Goal: Task Accomplishment & Management: Use online tool/utility

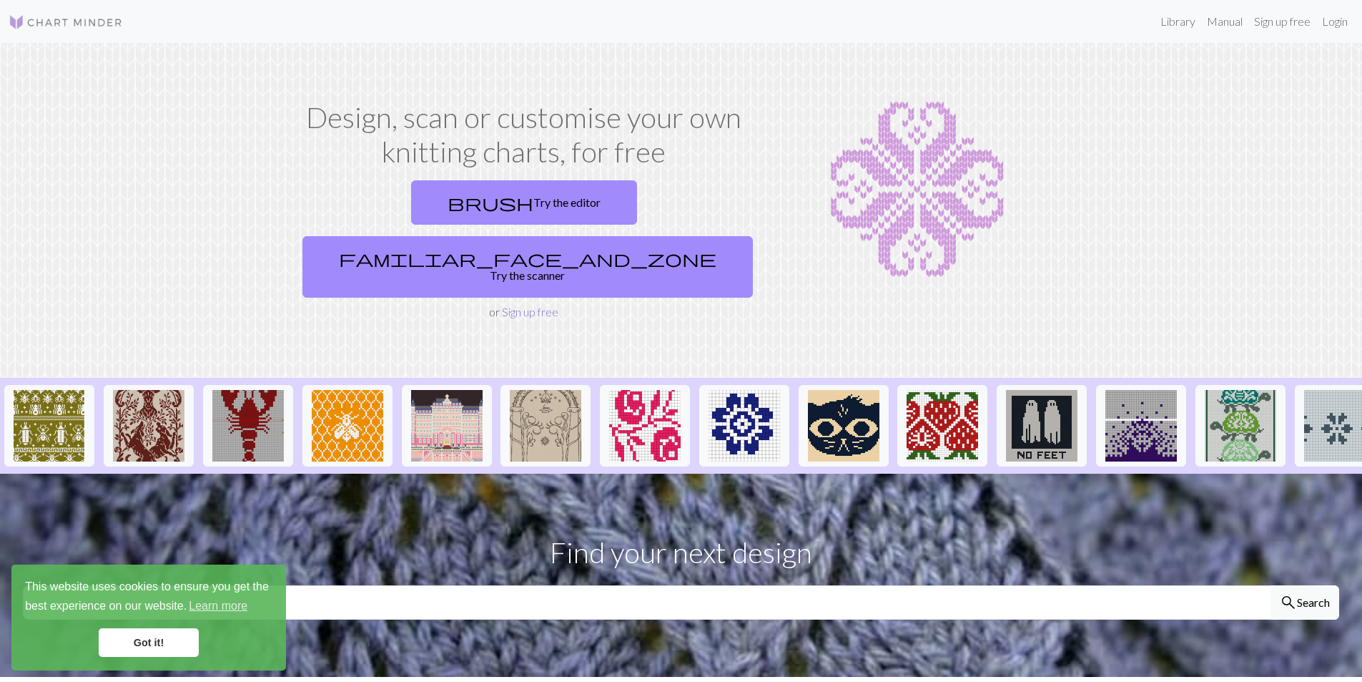
click at [527, 305] on link "Sign up free" at bounding box center [530, 312] width 57 height 14
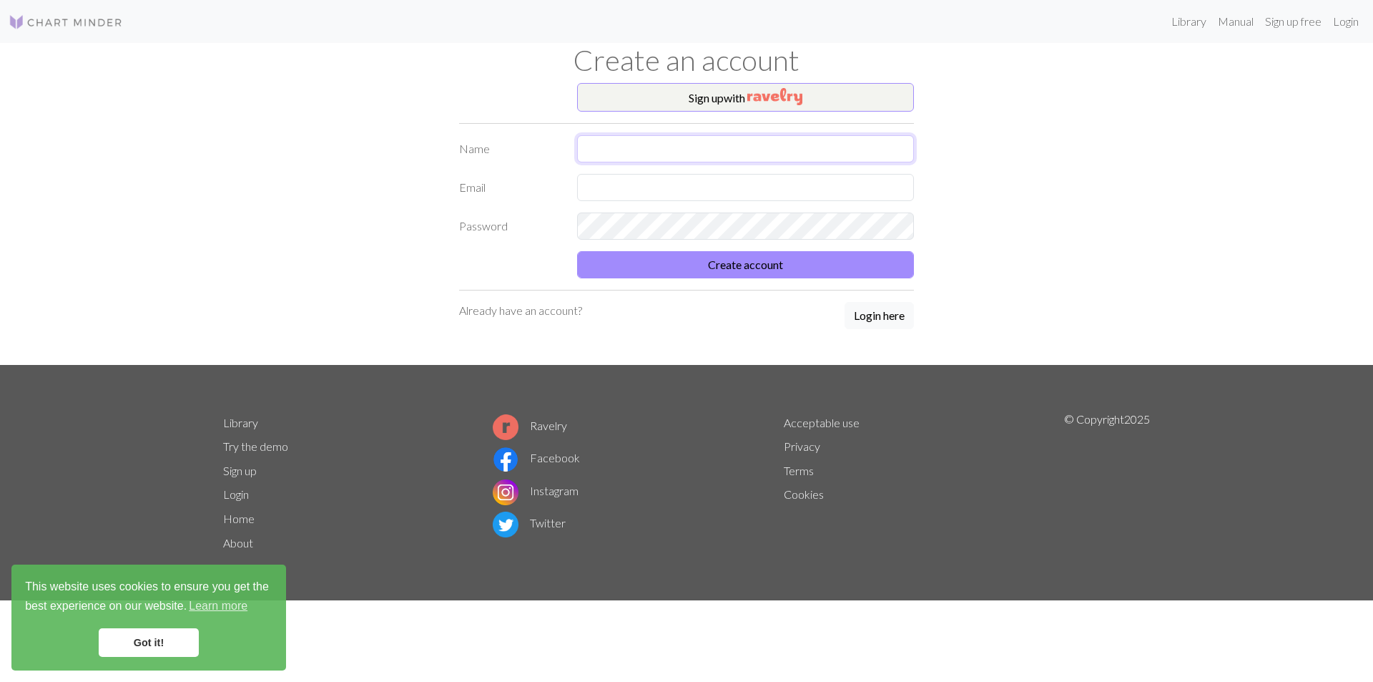
click at [597, 148] on input "text" at bounding box center [745, 148] width 337 height 27
type input "elin"
click at [624, 182] on input "text" at bounding box center [745, 187] width 337 height 27
type input "[EMAIL_ADDRESS][DOMAIN_NAME]"
click at [577, 251] on button "Create account" at bounding box center [745, 264] width 337 height 27
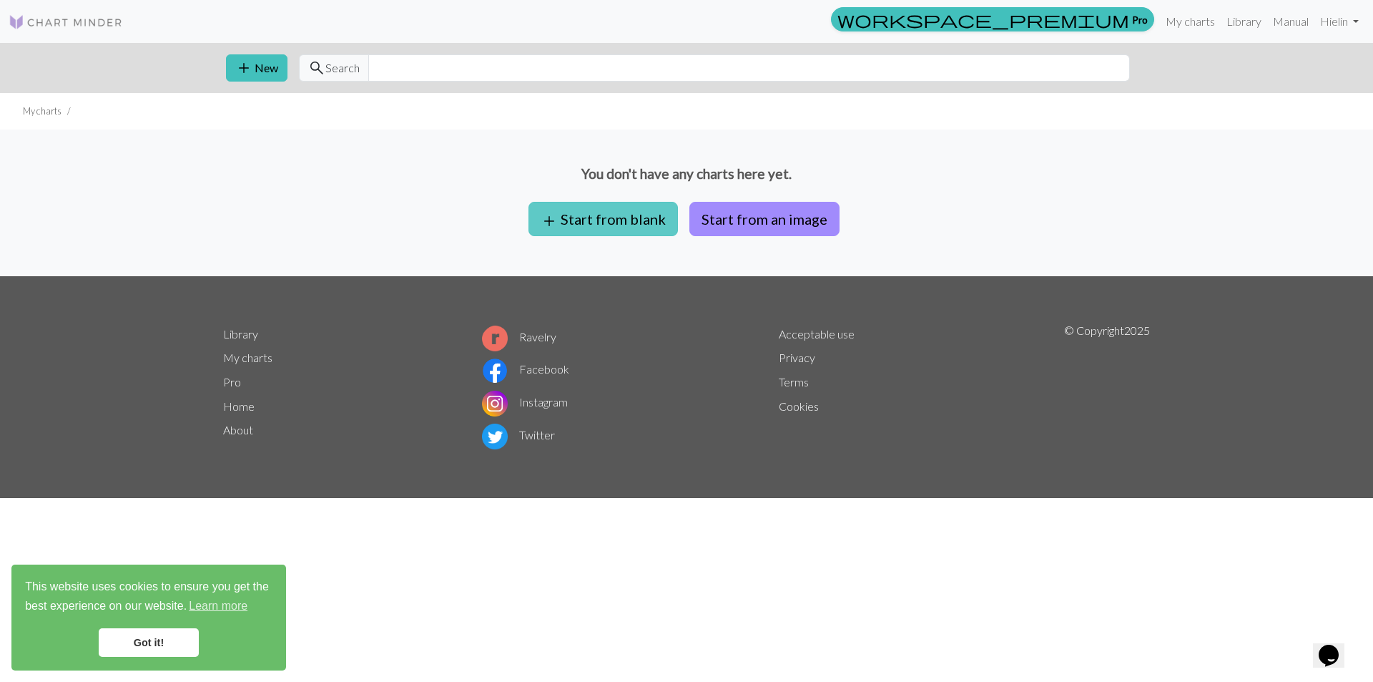
click at [594, 212] on button "add Start from blank" at bounding box center [603, 219] width 149 height 34
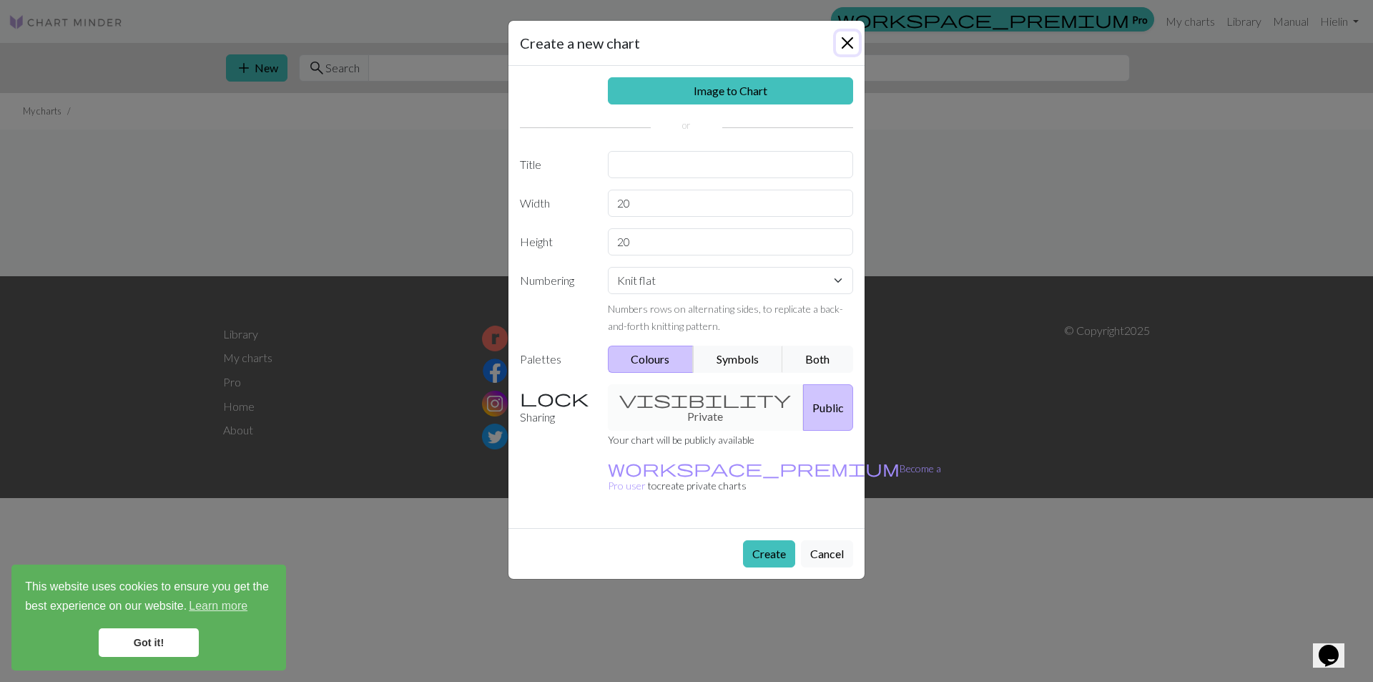
click at [847, 41] on button "Close" at bounding box center [847, 42] width 23 height 23
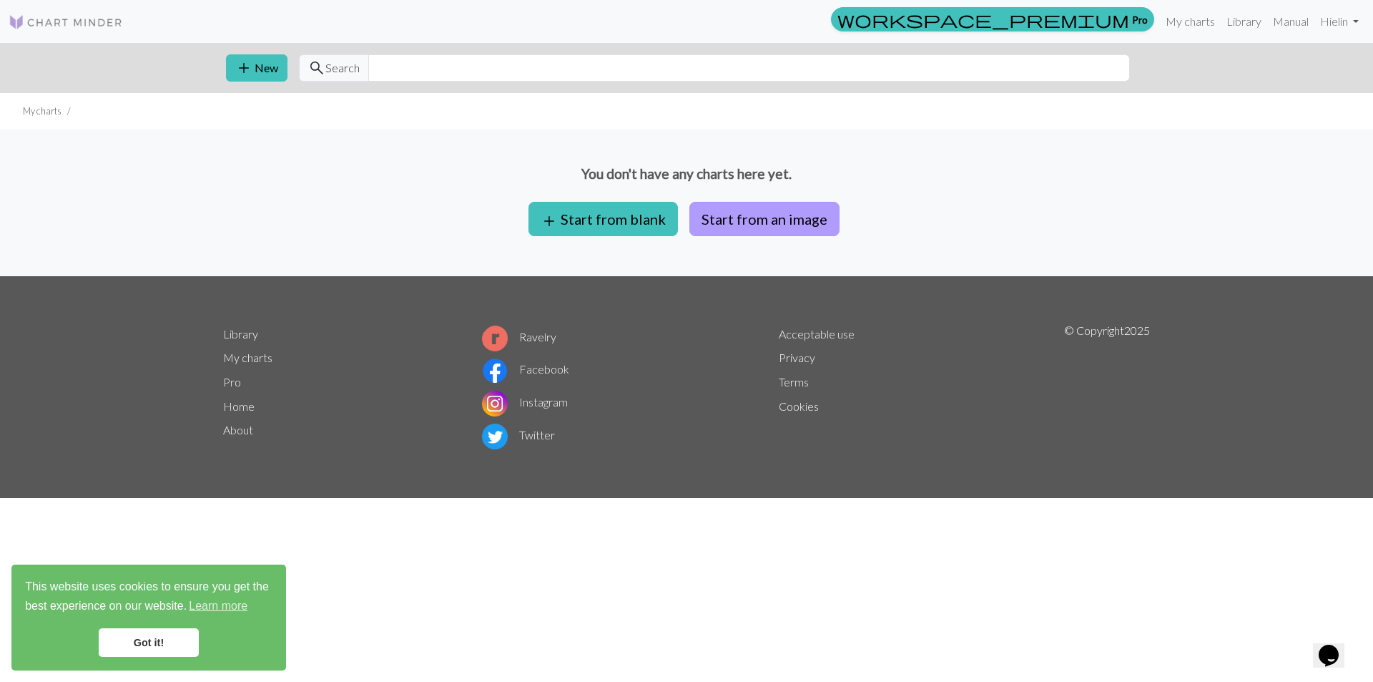
click at [765, 210] on button "Start from an image" at bounding box center [764, 219] width 150 height 34
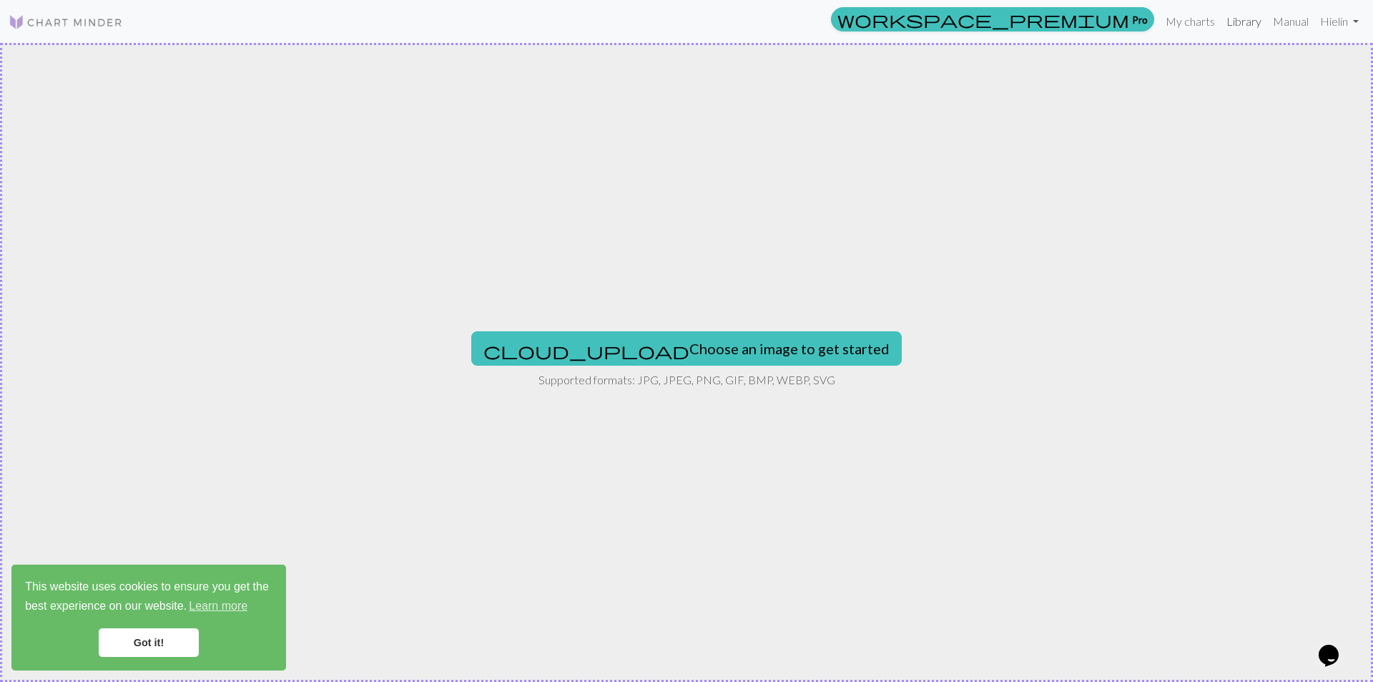
click at [1241, 23] on link "Library" at bounding box center [1244, 21] width 46 height 29
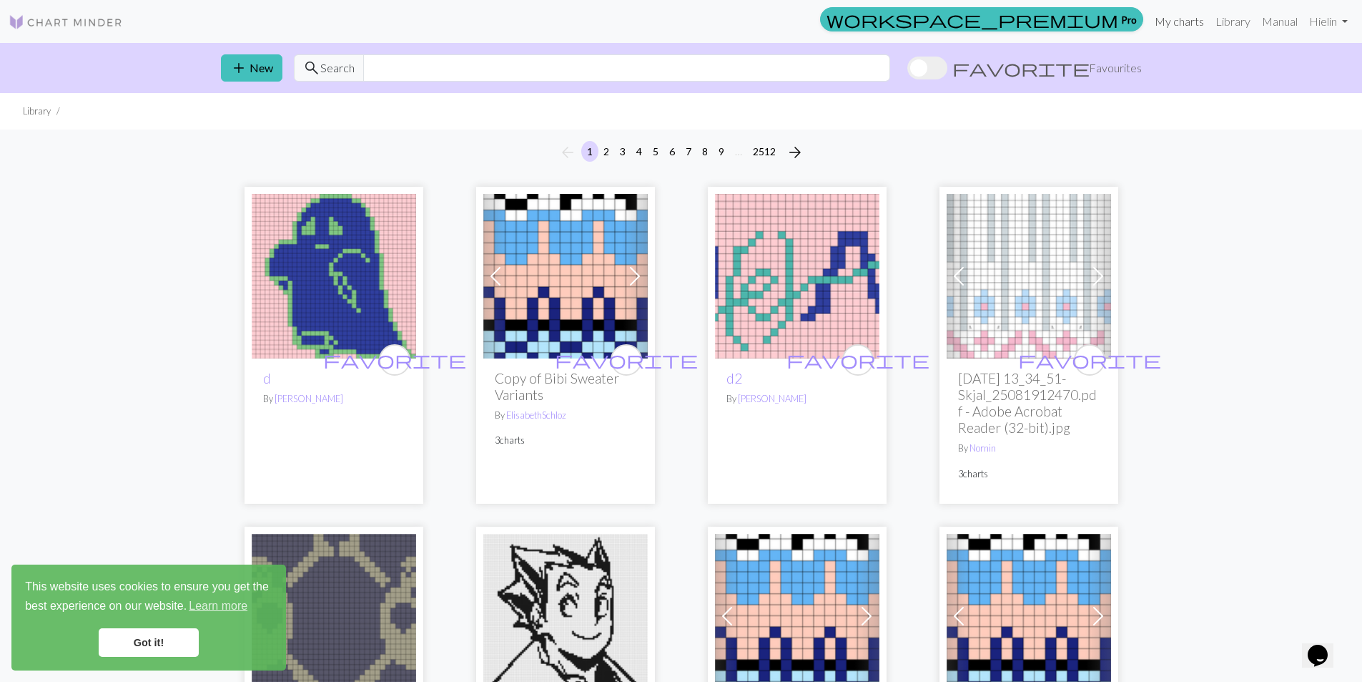
click at [1184, 20] on link "My charts" at bounding box center [1179, 21] width 61 height 29
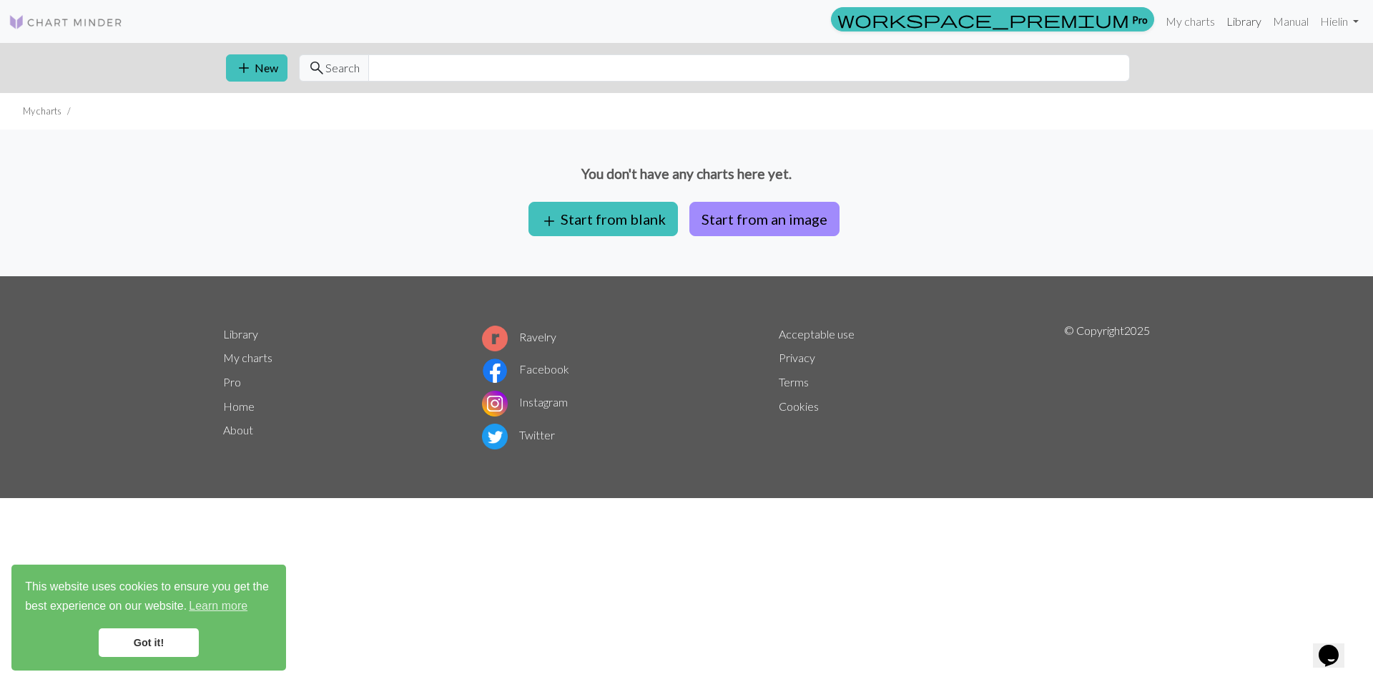
click at [1221, 18] on link "Library" at bounding box center [1244, 21] width 46 height 29
click at [1288, 21] on link "Manual" at bounding box center [1290, 21] width 47 height 29
